Goal: Information Seeking & Learning: Learn about a topic

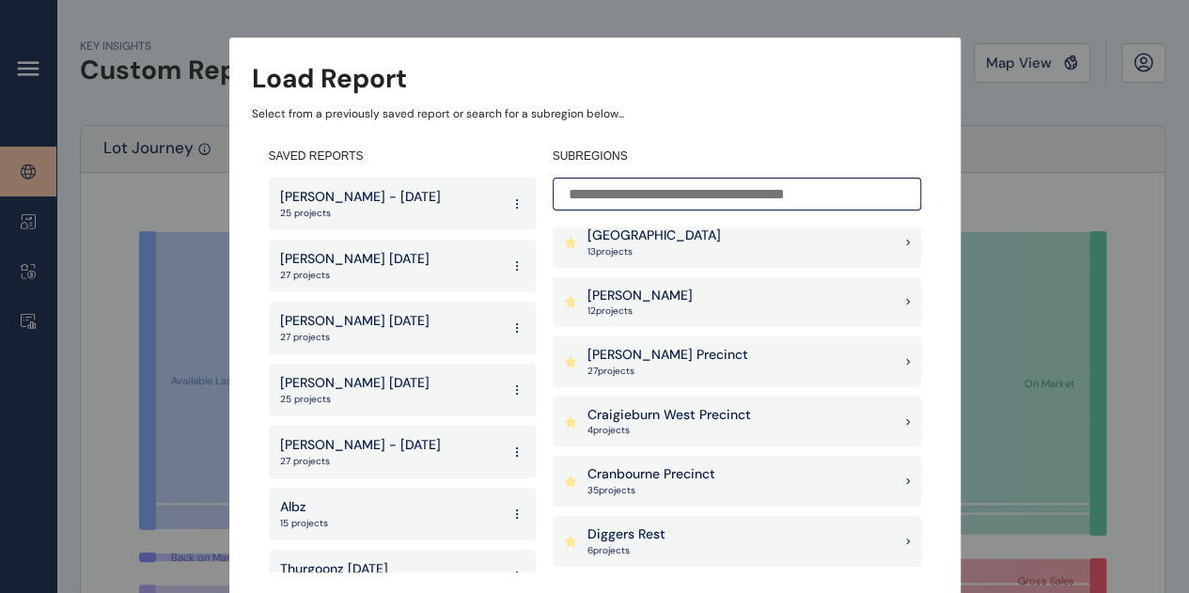
scroll to position [470, 0]
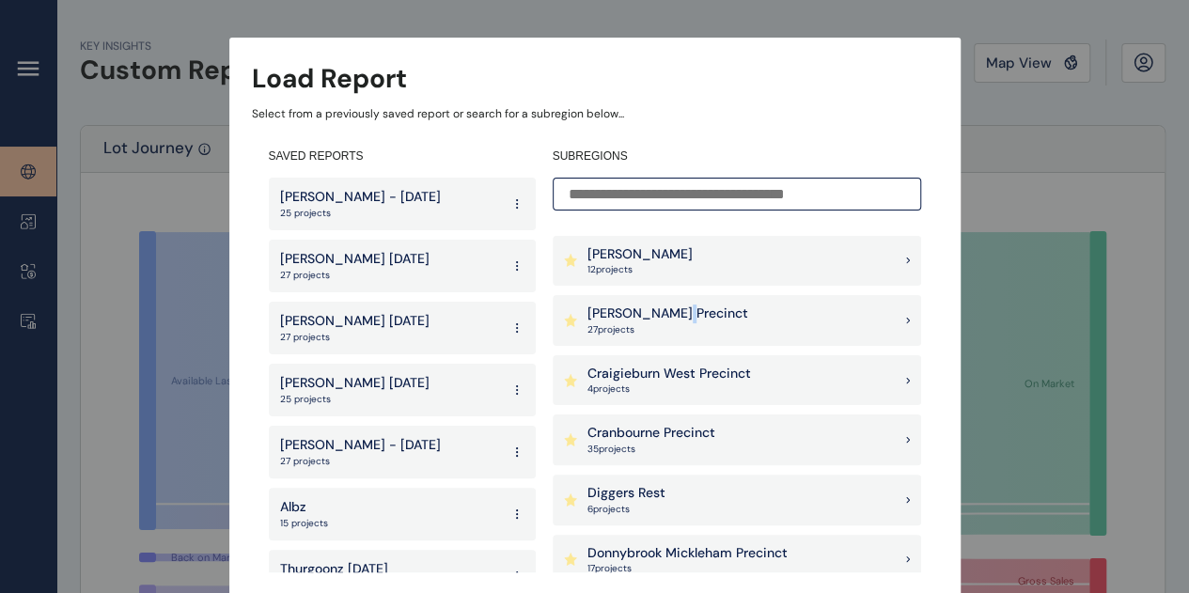
click at [674, 295] on div "[PERSON_NAME] Precinct 27 project s" at bounding box center [737, 320] width 369 height 51
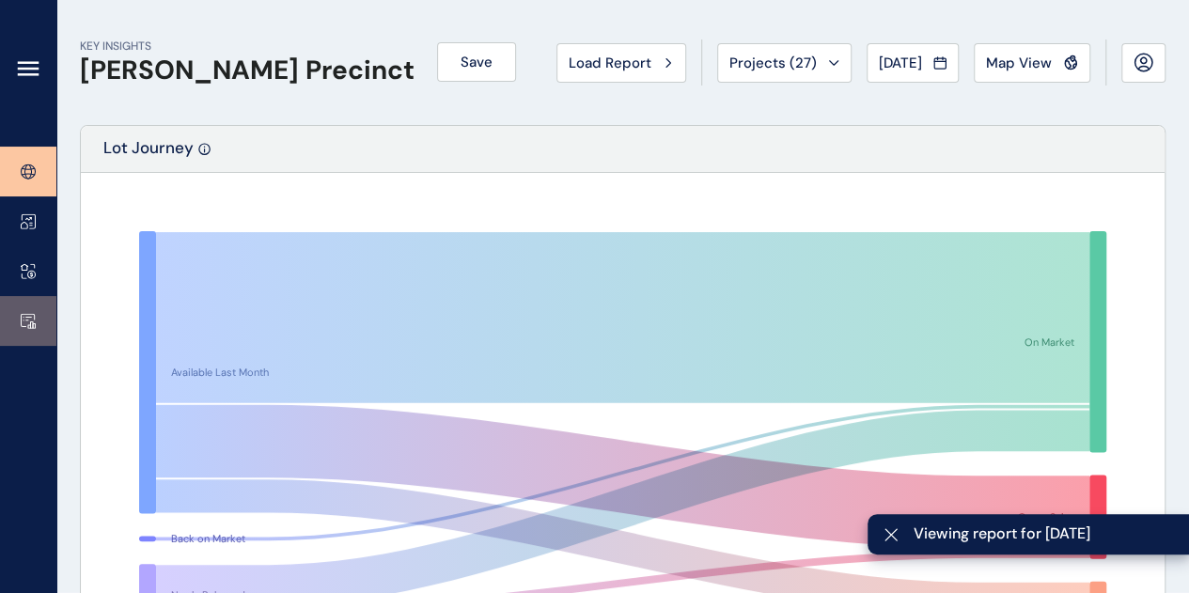
click at [25, 315] on icon at bounding box center [28, 321] width 15 height 16
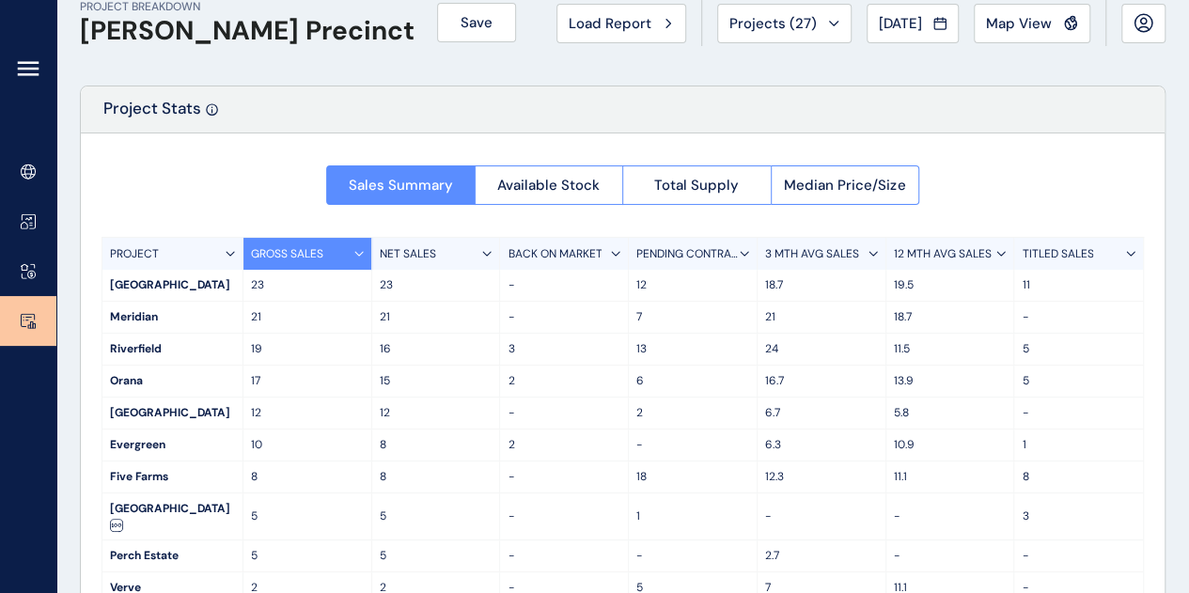
scroll to position [94, 0]
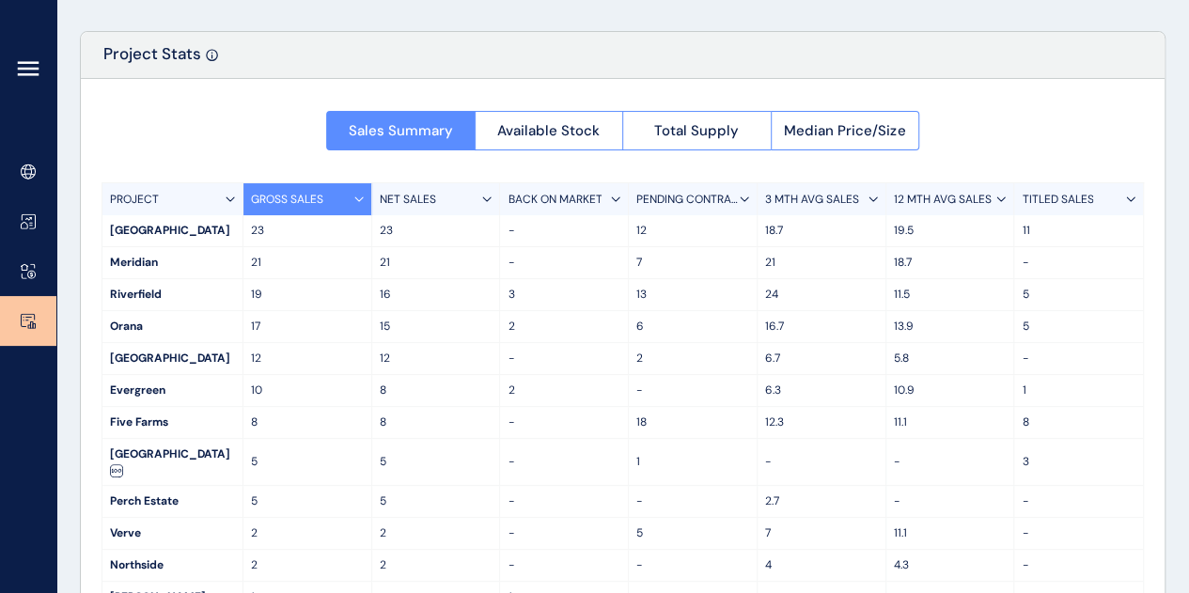
click at [1031, 425] on p "8" at bounding box center [1079, 423] width 114 height 16
click at [570, 151] on div "Sales Summary Available Stock Total Supply Median Price/Size PROJECT GROSS SALE…" at bounding box center [623, 373] width 1084 height 588
click at [559, 131] on span "Available Stock" at bounding box center [548, 130] width 102 height 19
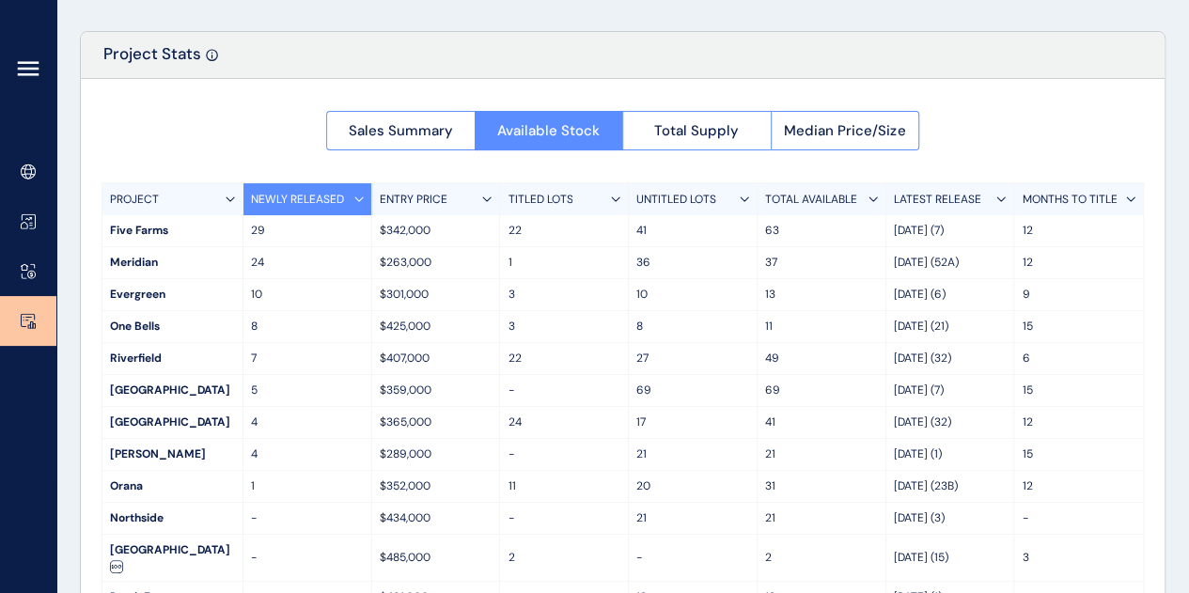
click at [558, 196] on p "TITLED LOTS" at bounding box center [540, 200] width 65 height 16
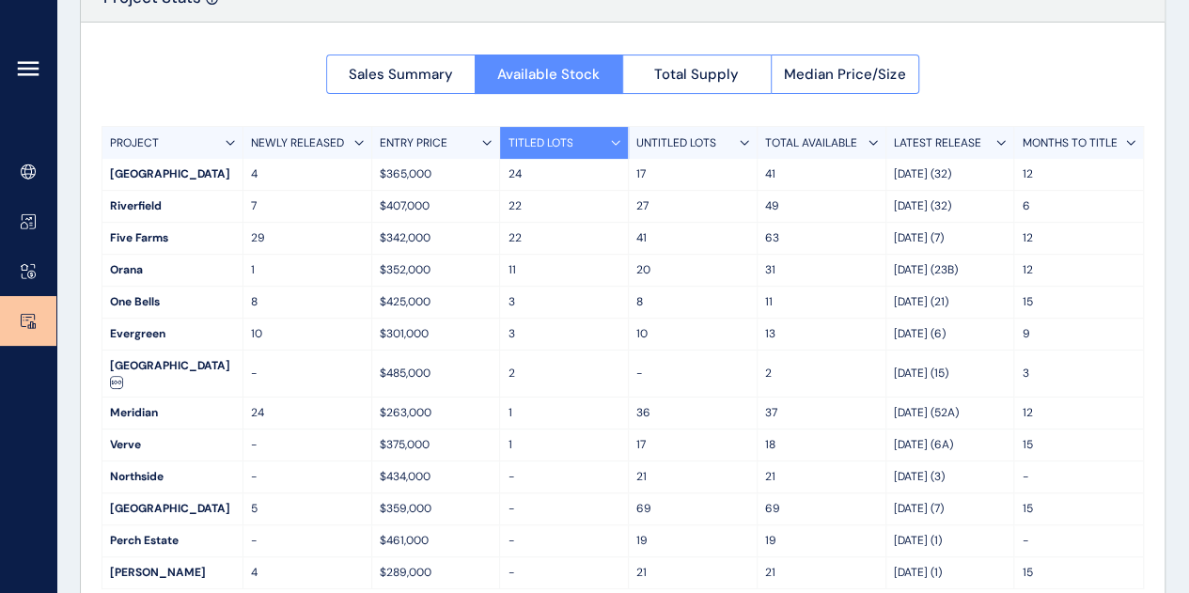
scroll to position [175, 0]
